Goal: Task Accomplishment & Management: Manage account settings

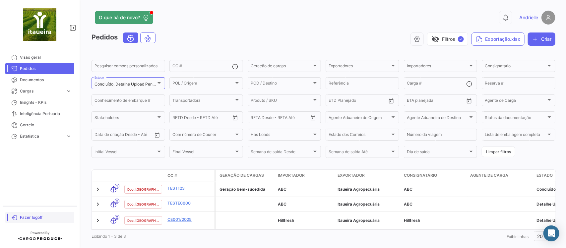
click at [37, 218] on span "Fazer logoff" at bounding box center [46, 218] width 52 height 6
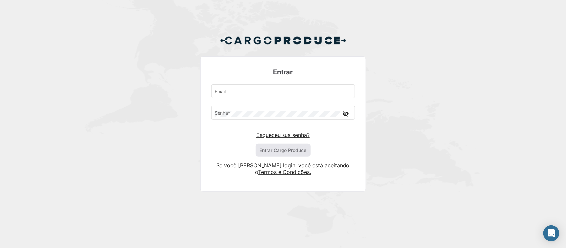
type input "[EMAIL_ADDRESS][DOMAIN_NAME]"
click at [295, 150] on button "Entrar Cargo Produce" at bounding box center [283, 150] width 55 height 13
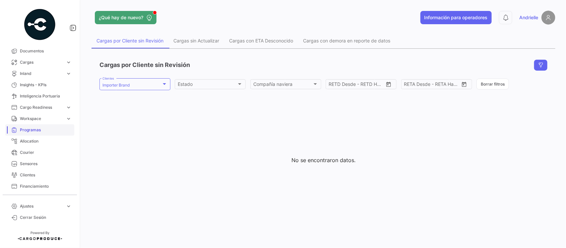
scroll to position [41, 0]
click at [33, 164] on span "Clientes" at bounding box center [46, 163] width 52 height 6
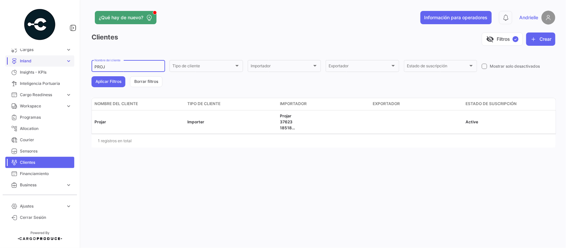
drag, startPoint x: 109, startPoint y: 67, endPoint x: 52, endPoint y: 65, distance: 57.1
click at [52, 65] on mat-sidenav-container "Overview Órdenes de Compra Documentos Cargas expand_more Cargas Aéreas Cargas M…" at bounding box center [283, 124] width 566 height 248
type input "vida"
click at [99, 82] on button "Aplicar Filtros" at bounding box center [109, 81] width 34 height 11
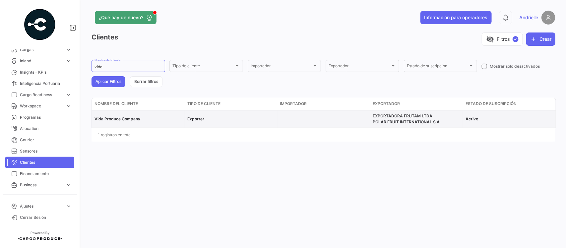
click at [133, 119] on span "Vida Produce Company" at bounding box center [118, 118] width 46 height 5
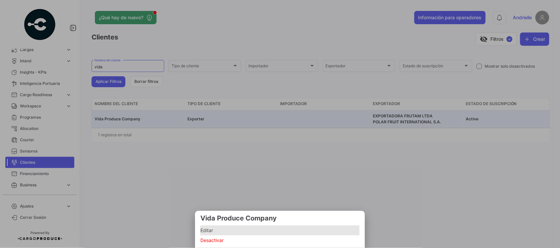
click at [217, 230] on span "Editar" at bounding box center [279, 231] width 159 height 8
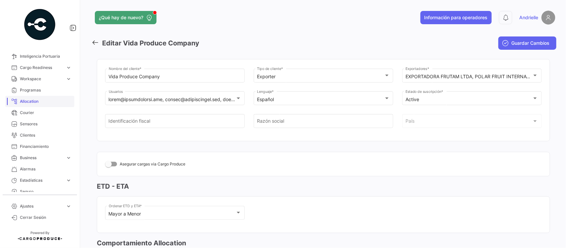
scroll to position [83, 0]
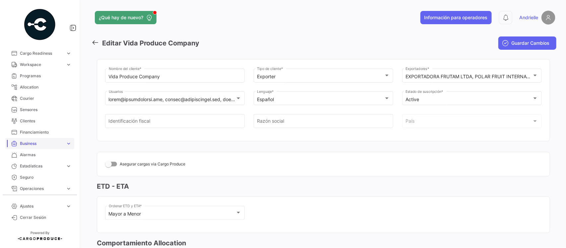
click at [46, 144] on span "Business" at bounding box center [41, 144] width 43 height 6
click at [38, 188] on link "Exportadores" at bounding box center [45, 191] width 60 height 10
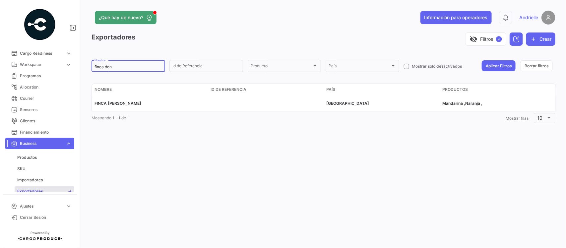
drag, startPoint x: 123, startPoint y: 65, endPoint x: 77, endPoint y: 67, distance: 45.5
click at [77, 67] on mat-sidenav-container "Overview Órdenes de Compra Documentos Cargas expand_more Cargas Aéreas Cargas M…" at bounding box center [283, 124] width 566 height 248
type input "frutam"
click at [490, 65] on button "Aplicar Filtros" at bounding box center [499, 65] width 34 height 11
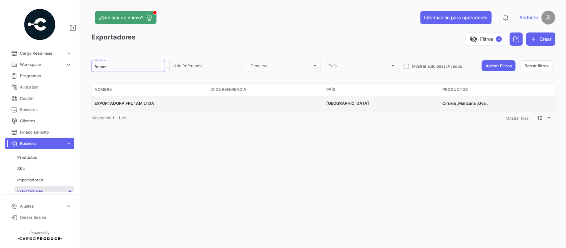
click at [145, 104] on span "EXPORTADORA FRUTAM LTDA" at bounding box center [125, 103] width 60 height 5
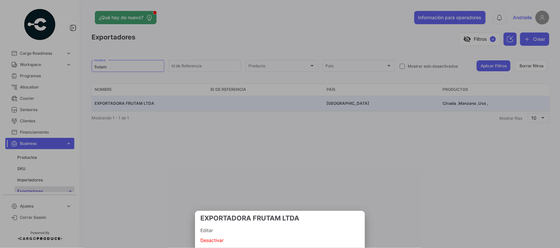
click at [205, 229] on span "Editar" at bounding box center [279, 231] width 159 height 8
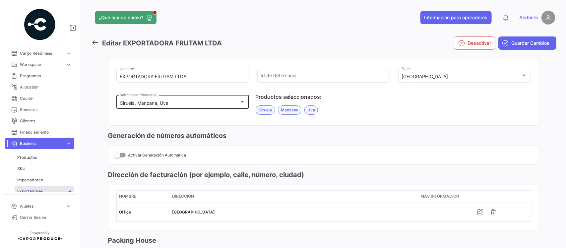
click at [188, 104] on div "Ciruela, Manzana, Uva" at bounding box center [180, 103] width 120 height 6
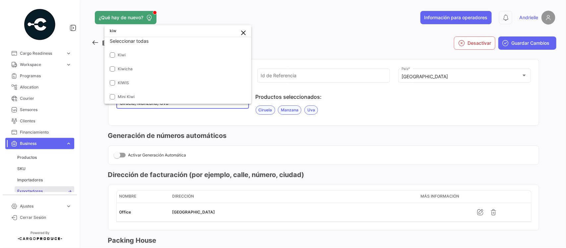
scroll to position [5, 0]
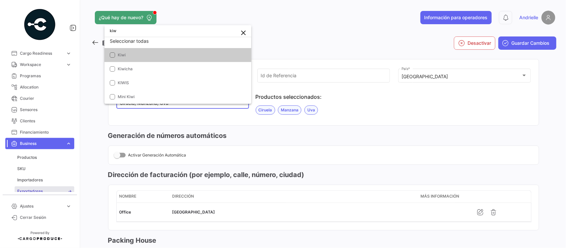
type input "kiw"
click at [135, 56] on span "Kiwi" at bounding box center [182, 55] width 128 height 6
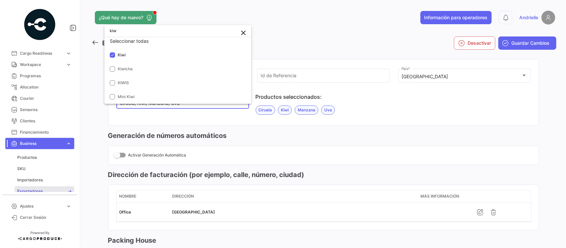
click at [245, 33] on mat-icon "close" at bounding box center [243, 33] width 8 height 8
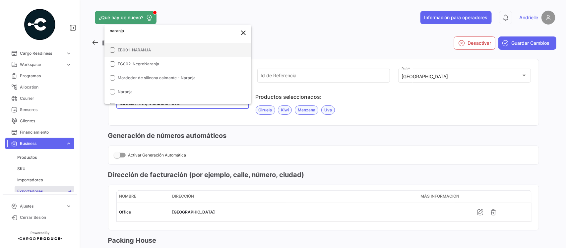
scroll to position [75, 0]
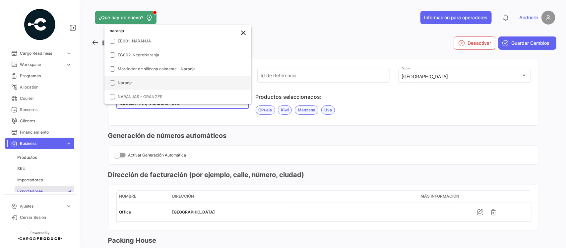
type input "naranja"
click at [145, 80] on span "Naranja" at bounding box center [182, 83] width 128 height 6
click at [244, 32] on mat-icon "close" at bounding box center [243, 33] width 8 height 8
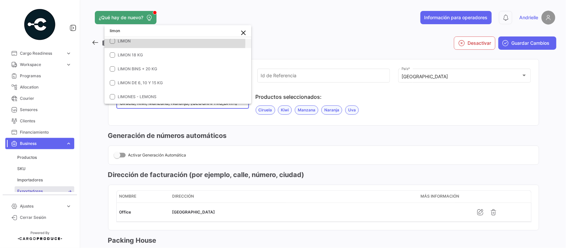
click at [142, 42] on span "LIMON" at bounding box center [182, 41] width 128 height 6
drag, startPoint x: 136, startPoint y: 30, endPoint x: 96, endPoint y: 30, distance: 39.8
click at [96, 30] on div "limon close Seleccionar todas ACEITE DE LIMON Jugo de Lima Jugo de Limón Jugo d…" at bounding box center [283, 124] width 566 height 248
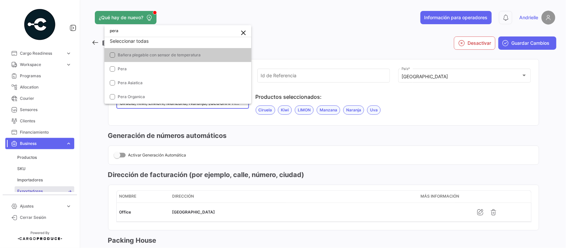
scroll to position [5, 0]
type input "pera"
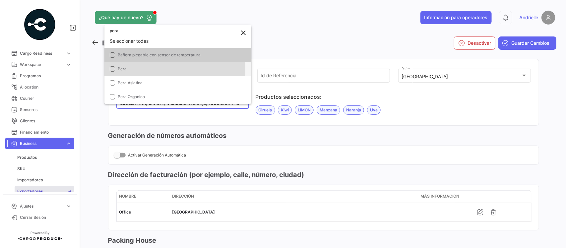
click at [131, 69] on span "Pera" at bounding box center [182, 69] width 128 height 6
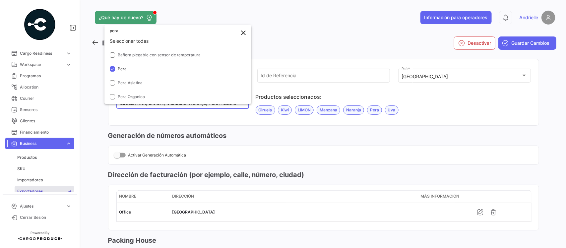
click at [262, 157] on div at bounding box center [283, 124] width 566 height 248
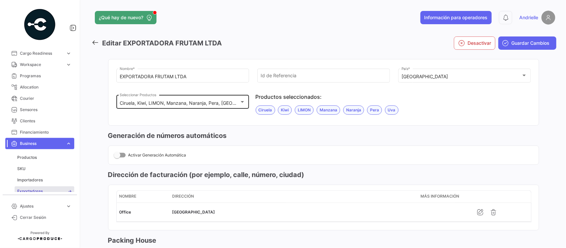
click at [221, 102] on mat-select-trigger "Ciruela, Kiwi, LIMON, Manzana, Naranja, Pera, [GEOGRAPHIC_DATA]" at bounding box center [194, 103] width 148 height 6
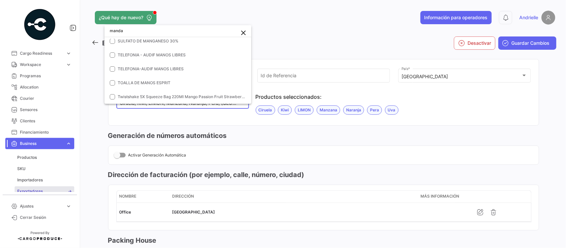
scroll to position [4, 0]
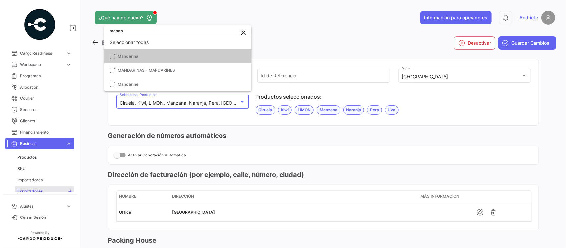
type input "manda"
click at [147, 53] on span "Mandarina" at bounding box center [182, 56] width 128 height 6
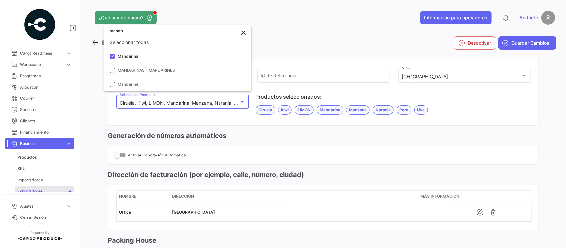
click at [302, 203] on div at bounding box center [283, 124] width 566 height 248
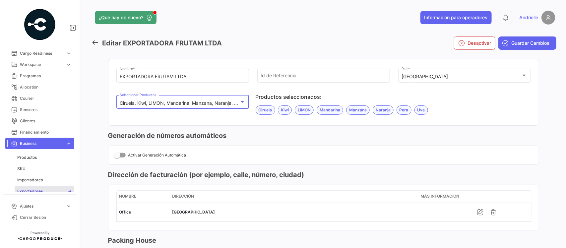
click at [183, 105] on mat-select-trigger "Ciruela, Kiwi, LIMON, Mandarina, Manzana, Naranja, Pera, [GEOGRAPHIC_DATA]" at bounding box center [206, 103] width 173 height 6
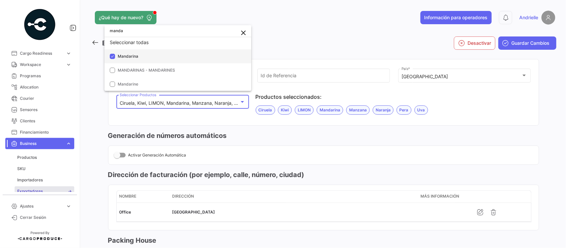
type input "manda"
click at [119, 54] on span "Mandarina" at bounding box center [128, 56] width 21 height 5
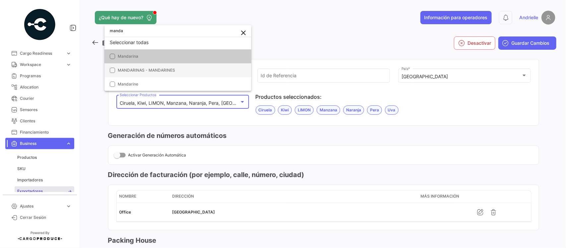
click at [131, 68] on span "MANDARINAS - MANDARINES" at bounding box center [146, 70] width 57 height 5
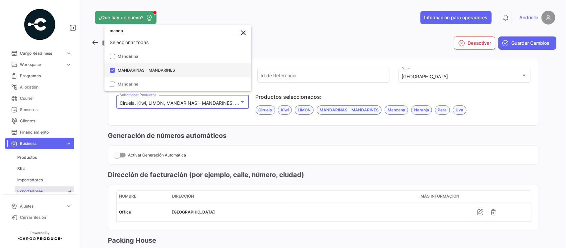
click at [113, 68] on mat-pseudo-checkbox at bounding box center [112, 70] width 5 height 5
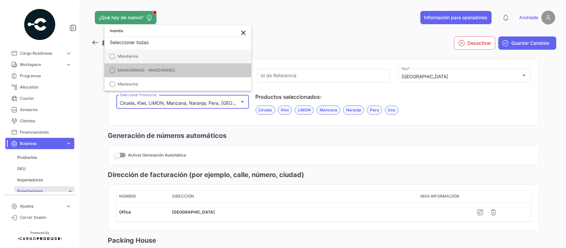
click at [112, 56] on mat-pseudo-checkbox at bounding box center [112, 56] width 5 height 5
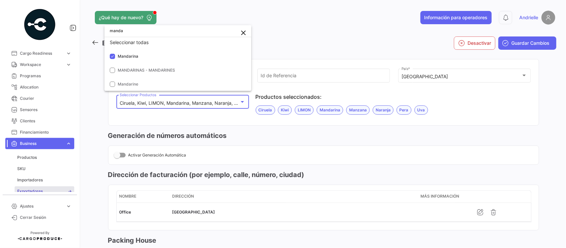
click at [249, 124] on div at bounding box center [283, 124] width 566 height 248
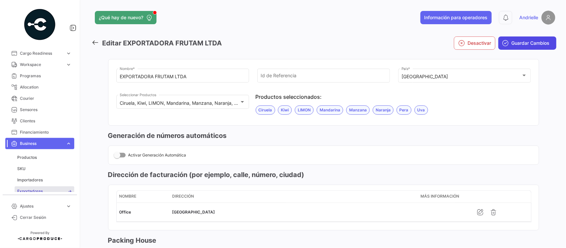
click at [533, 45] on span "Guardar Cambios" at bounding box center [531, 43] width 38 height 7
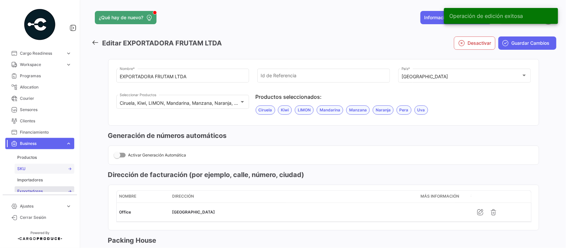
click at [32, 166] on link "SKU" at bounding box center [45, 169] width 60 height 10
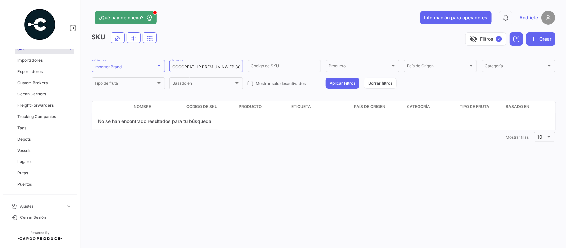
scroll to position [207, 0]
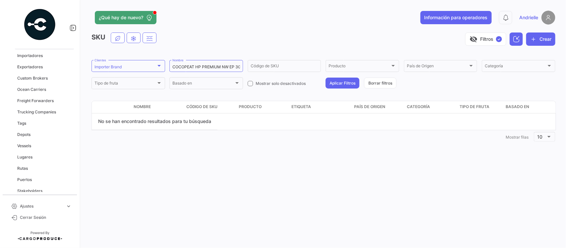
click at [56, 206] on span "Ajustes" at bounding box center [41, 206] width 43 height 6
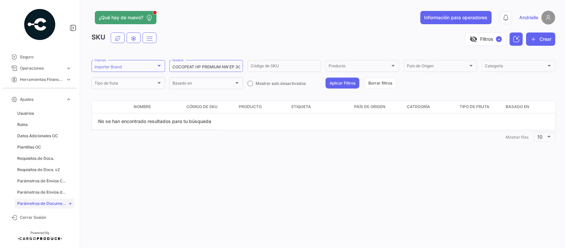
scroll to position [203, 0]
click at [30, 122] on link "Roles" at bounding box center [45, 125] width 60 height 10
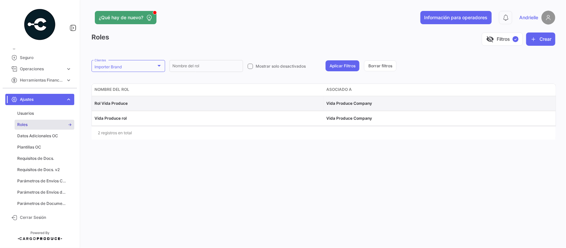
click at [113, 103] on span "Rol Vida Produce" at bounding box center [111, 103] width 33 height 5
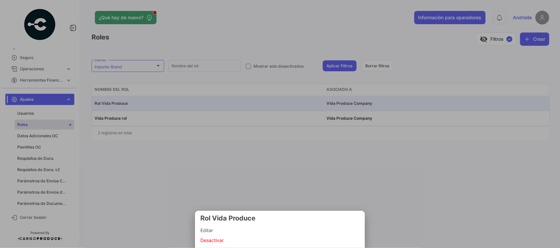
click at [206, 230] on span "Editar" at bounding box center [279, 231] width 159 height 8
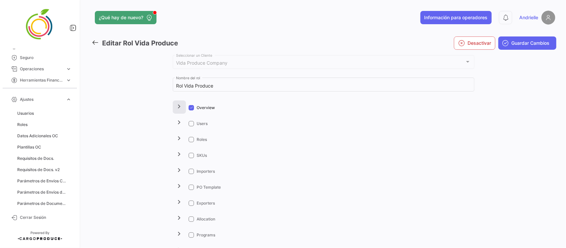
click at [179, 108] on mat-icon "chevron_right" at bounding box center [179, 106] width 8 height 8
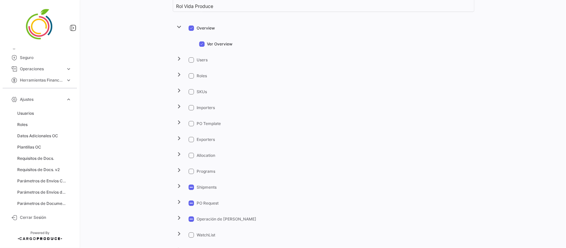
scroll to position [83, 0]
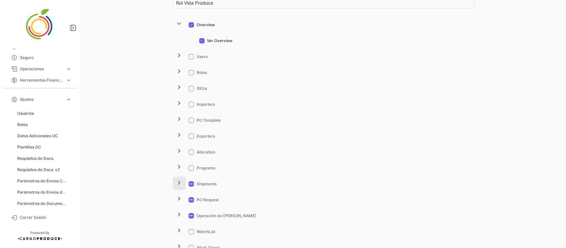
click at [177, 182] on mat-icon "chevron_right" at bounding box center [179, 183] width 8 height 8
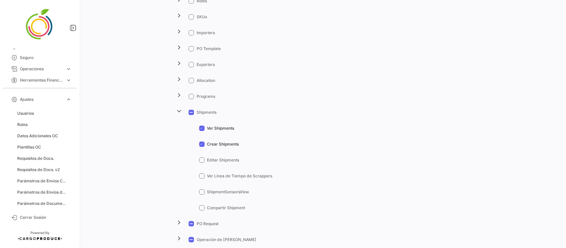
scroll to position [166, 0]
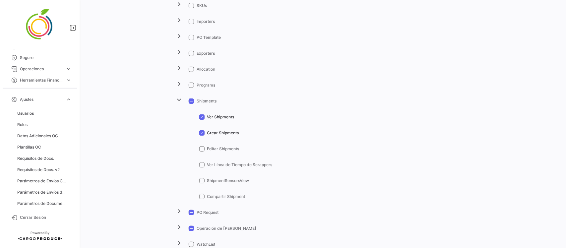
drag, startPoint x: 173, startPoint y: 209, endPoint x: 286, endPoint y: 179, distance: 117.0
click at [173, 209] on button "chevron_right" at bounding box center [179, 211] width 13 height 13
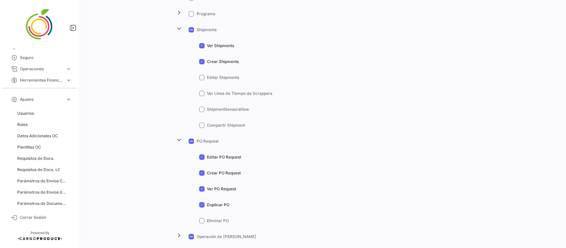
scroll to position [249, 0]
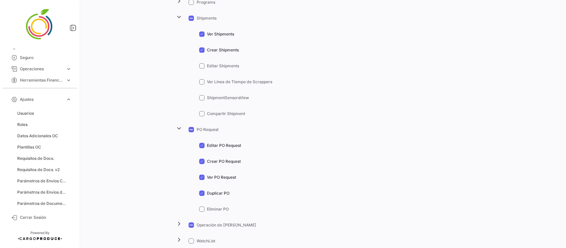
click at [203, 194] on label "Duplicar PO" at bounding box center [214, 193] width 31 height 6
click at [202, 196] on input "Duplicar PO" at bounding box center [202, 196] width 0 height 0
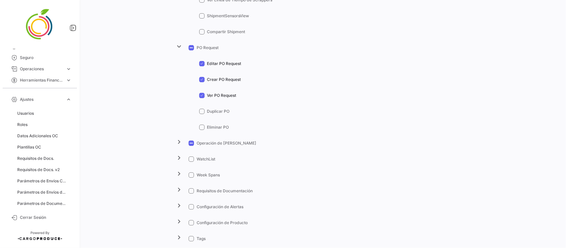
scroll to position [332, 0]
click at [199, 109] on span at bounding box center [201, 110] width 5 height 5
click at [202, 113] on input "Duplicar PO" at bounding box center [202, 113] width 0 height 0
checkbox input "true"
click at [176, 143] on mat-icon "chevron_right" at bounding box center [179, 141] width 8 height 8
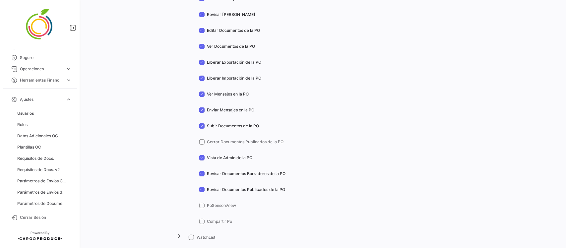
scroll to position [622, 0]
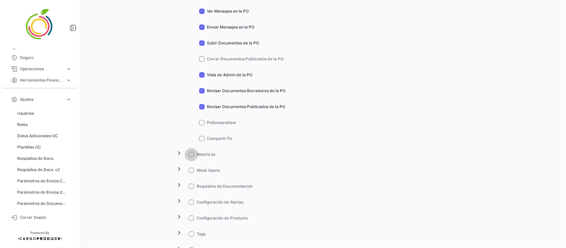
click at [191, 155] on span at bounding box center [191, 154] width 5 height 5
click at [191, 157] on input "WatchList" at bounding box center [191, 157] width 0 height 0
checkbox input "true"
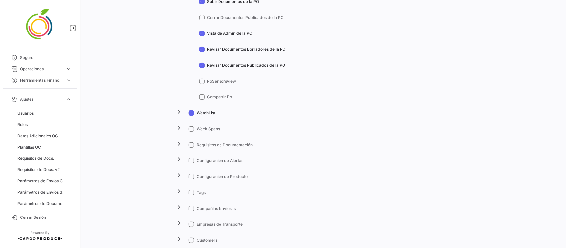
click at [190, 191] on span at bounding box center [191, 192] width 5 height 5
click at [191, 195] on input "Tags" at bounding box center [191, 195] width 0 height 0
checkbox input "true"
click at [175, 192] on mat-icon "chevron_right" at bounding box center [179, 191] width 8 height 8
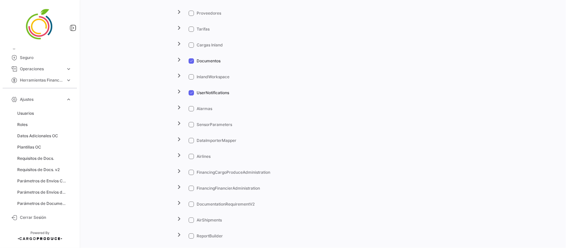
scroll to position [1409, 0]
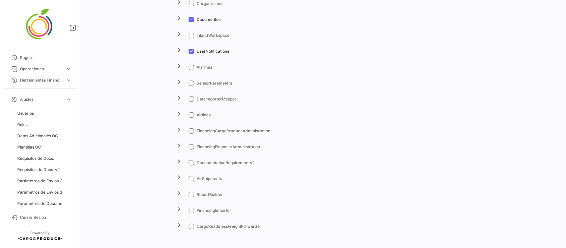
click at [189, 180] on span at bounding box center [191, 178] width 5 height 5
click at [191, 181] on input "AirShipments" at bounding box center [191, 181] width 0 height 0
checkbox input "true"
click at [191, 196] on span at bounding box center [191, 194] width 5 height 5
click at [191, 197] on input "ReportBuilder" at bounding box center [191, 197] width 0 height 0
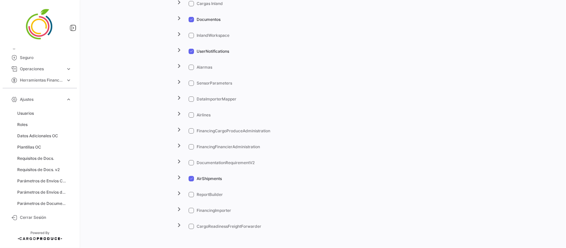
checkbox input "true"
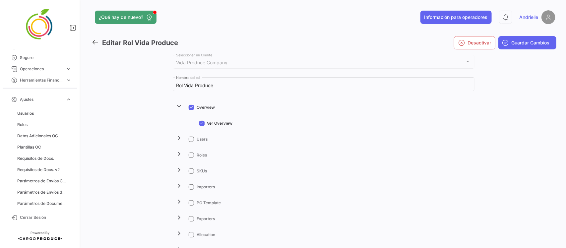
scroll to position [0, 0]
click at [527, 44] on span "Guardar Cambios" at bounding box center [531, 43] width 38 height 7
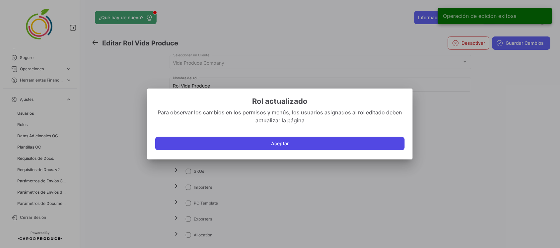
click at [297, 145] on button "Aceptar" at bounding box center [279, 143] width 249 height 13
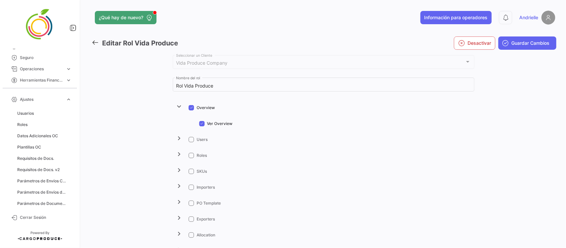
click at [71, 98] on span "expand_more" at bounding box center [69, 100] width 6 height 6
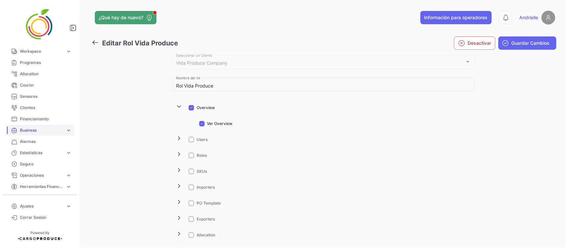
click at [39, 131] on span "Business" at bounding box center [41, 130] width 43 height 6
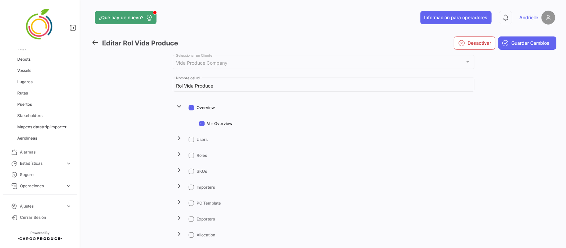
scroll to position [293, 0]
click at [49, 208] on span "Ajustes" at bounding box center [41, 206] width 43 height 6
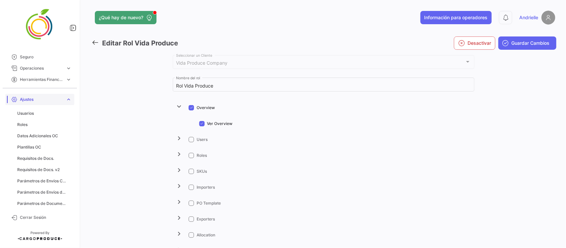
scroll to position [203, 0]
click at [37, 135] on span "Datos Adicionales OC" at bounding box center [37, 136] width 41 height 6
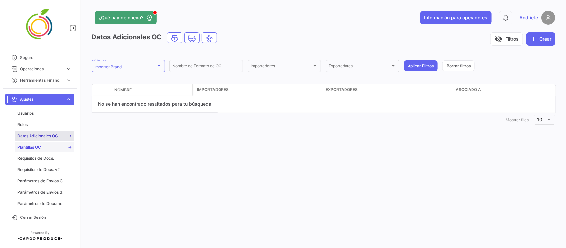
click at [37, 145] on span "Plantillas OC" at bounding box center [29, 147] width 24 height 6
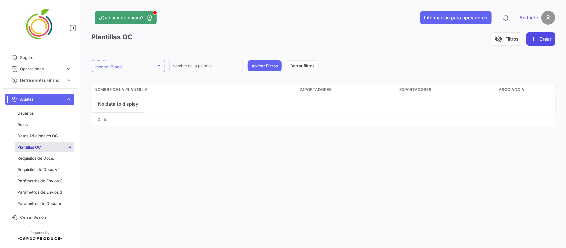
click at [547, 39] on button "Crear" at bounding box center [540, 39] width 29 height 13
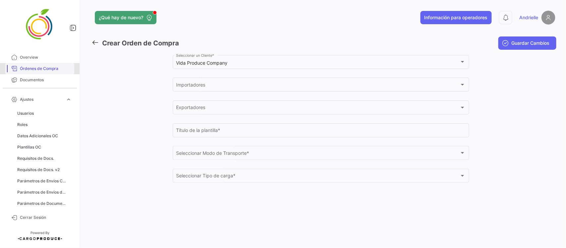
click at [51, 66] on span "Órdenes de Compra" at bounding box center [46, 69] width 52 height 6
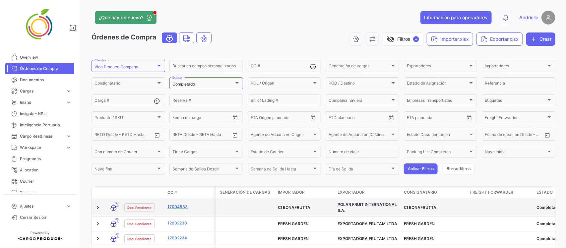
click at [183, 205] on link "17004583" at bounding box center [189, 207] width 44 height 6
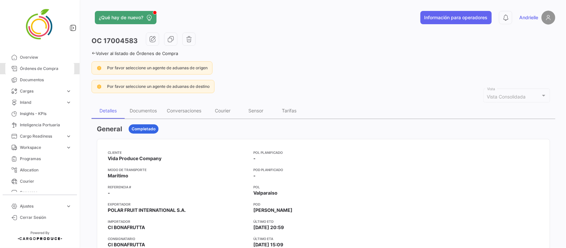
drag, startPoint x: 55, startPoint y: 65, endPoint x: 210, endPoint y: 30, distance: 158.9
click at [55, 66] on span "Órdenes de Compra" at bounding box center [46, 69] width 52 height 6
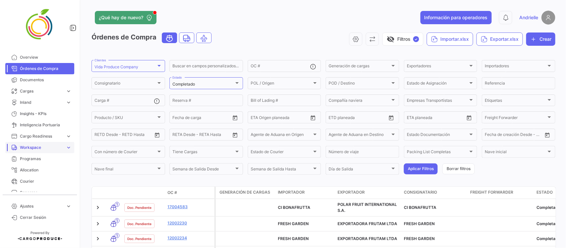
scroll to position [41, 0]
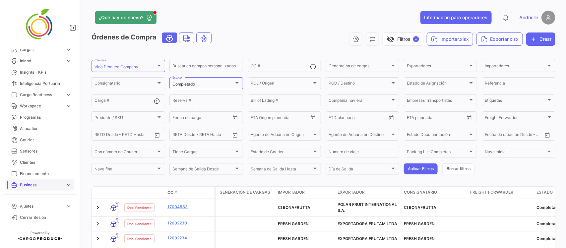
click at [37, 184] on span "Business" at bounding box center [41, 185] width 43 height 6
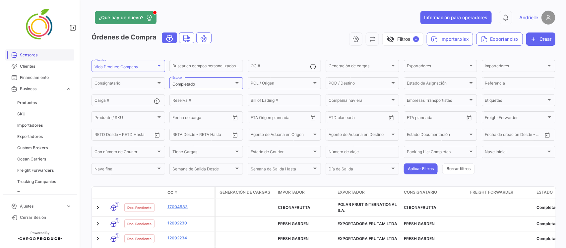
scroll to position [166, 0]
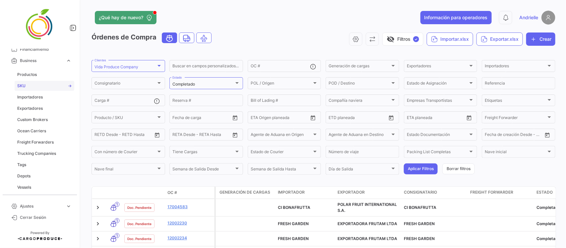
click at [29, 85] on link "SKU" at bounding box center [45, 86] width 60 height 10
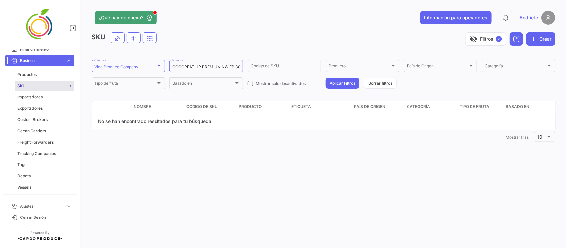
drag, startPoint x: 161, startPoint y: 164, endPoint x: 325, endPoint y: 132, distance: 167.0
click at [163, 165] on div "¿Qué hay de nuevo? Información para operadores 0 Andrielle SKU visibility_off F…" at bounding box center [323, 124] width 485 height 248
click at [514, 39] on icon at bounding box center [516, 39] width 7 height 7
click at [513, 38] on icon at bounding box center [516, 39] width 7 height 7
click at [387, 80] on button "Borrar filtros" at bounding box center [380, 83] width 33 height 11
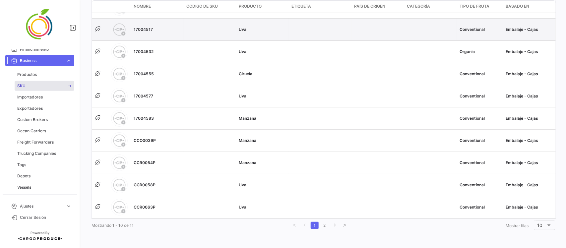
scroll to position [124, 0]
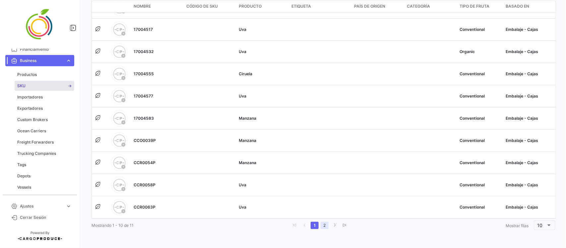
click at [322, 226] on link "2" at bounding box center [325, 225] width 8 height 7
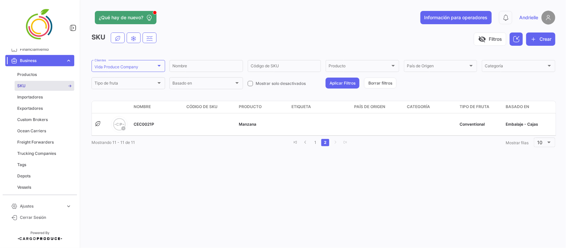
scroll to position [0, 0]
